Goal: Task Accomplishment & Management: Manage account settings

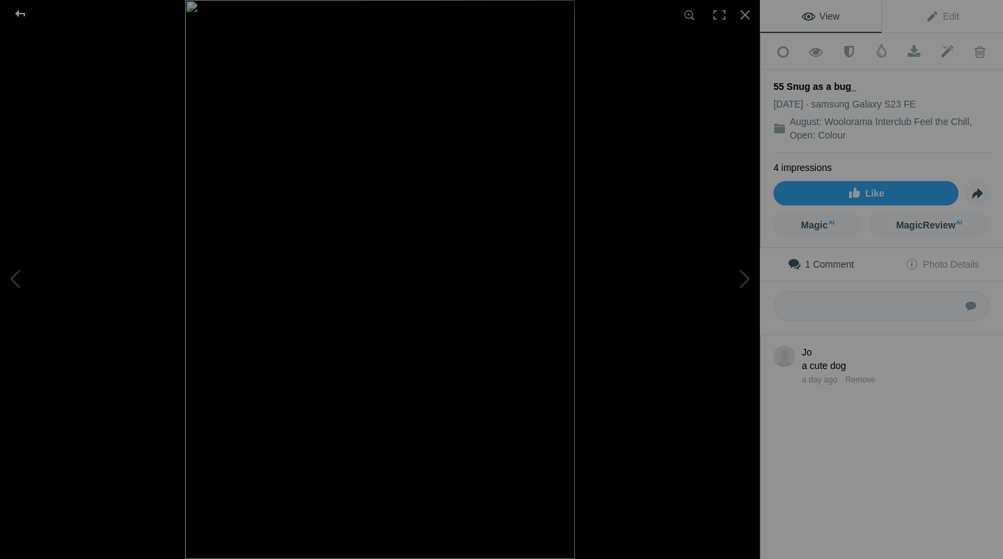
click at [18, 11] on div at bounding box center [20, 13] width 49 height 27
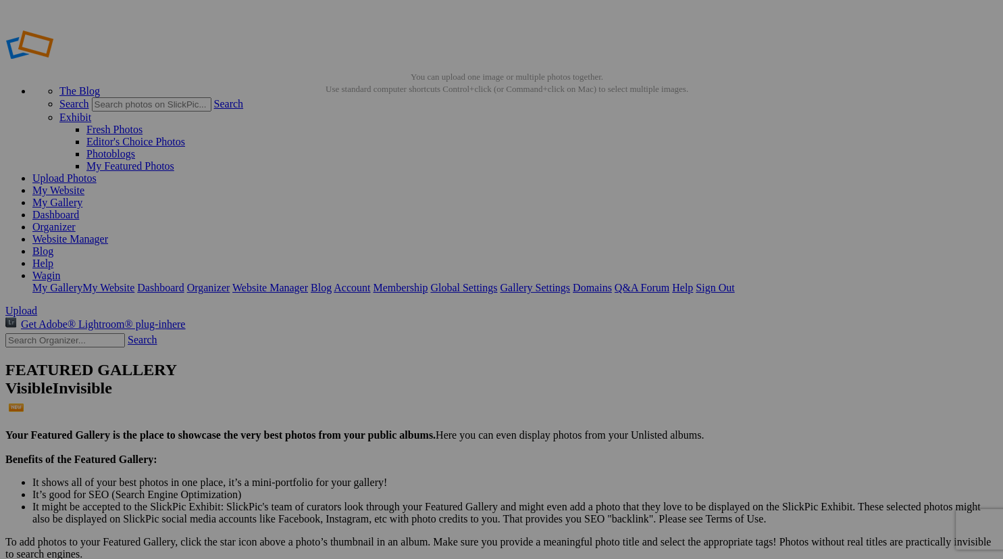
checkbox input "false"
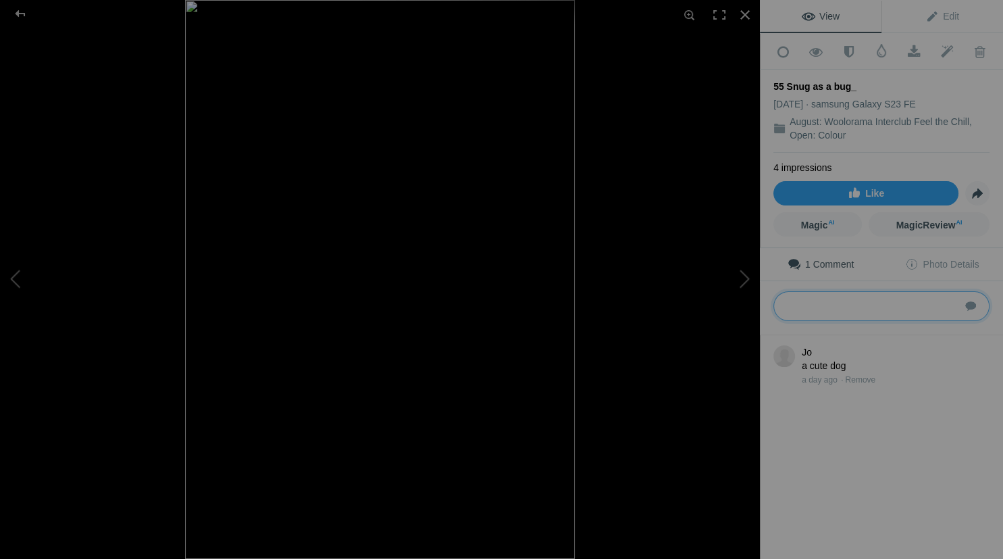
click at [823, 309] on textarea at bounding box center [882, 306] width 216 height 30
type textarea "s"
